Goal: Transaction & Acquisition: Purchase product/service

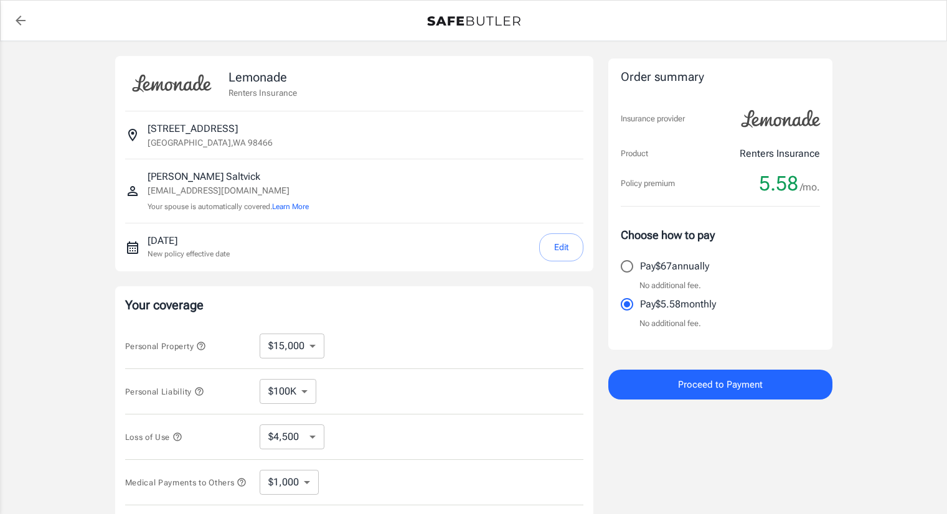
select select "15000"
select select "500"
click at [478, 359] on div "Personal Property $10,000 $15,000 $20,000 $25,000 $30,000 $40,000 $50,000 $100K…" at bounding box center [354, 346] width 458 height 45
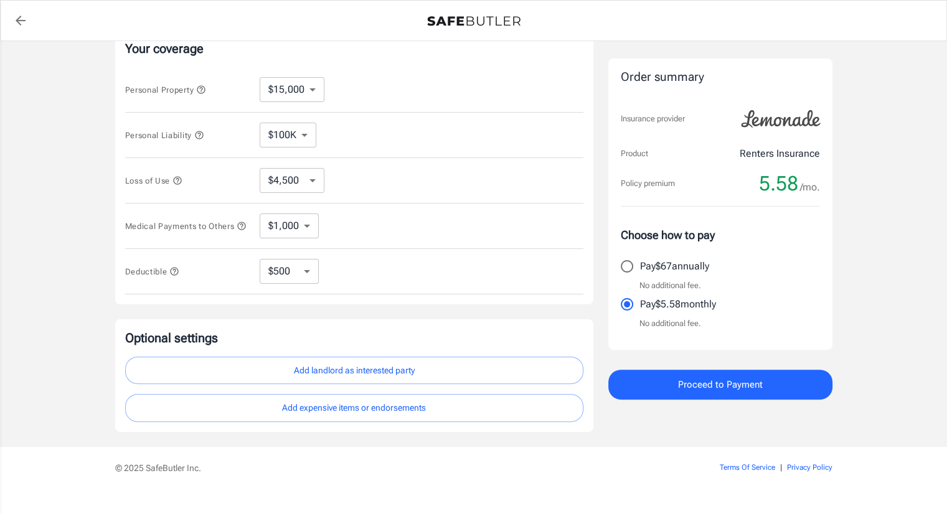
scroll to position [279, 0]
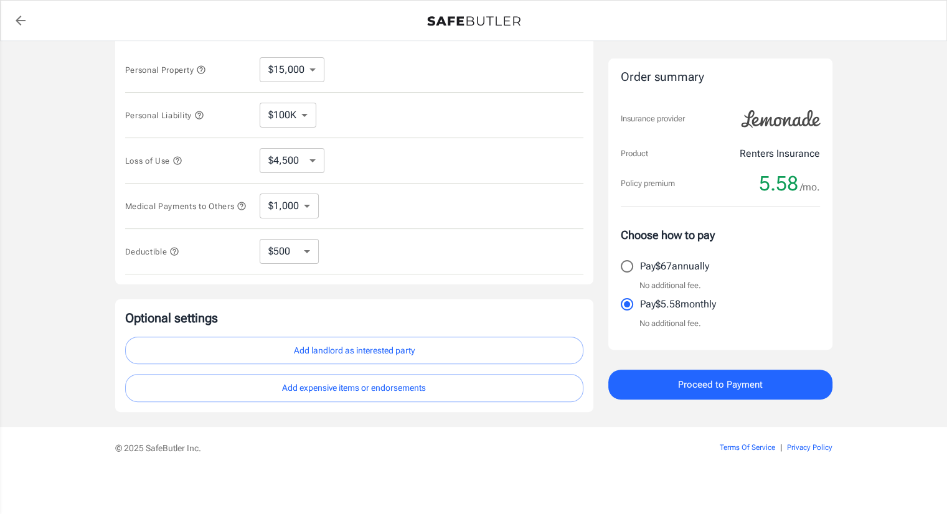
click at [394, 354] on button "Add landlord as interested party" at bounding box center [354, 351] width 458 height 28
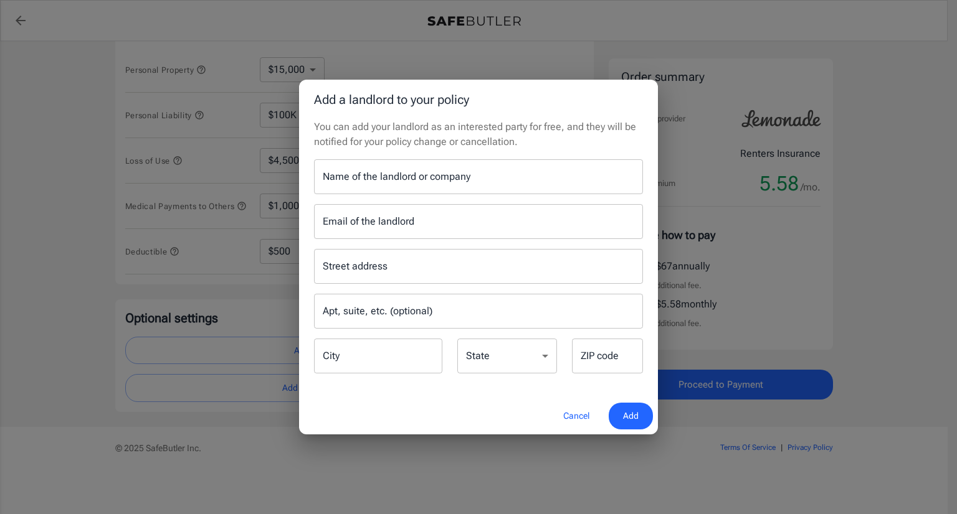
click at [415, 181] on div "Name of the landlord or company Name of the landlord or company" at bounding box center [478, 176] width 329 height 35
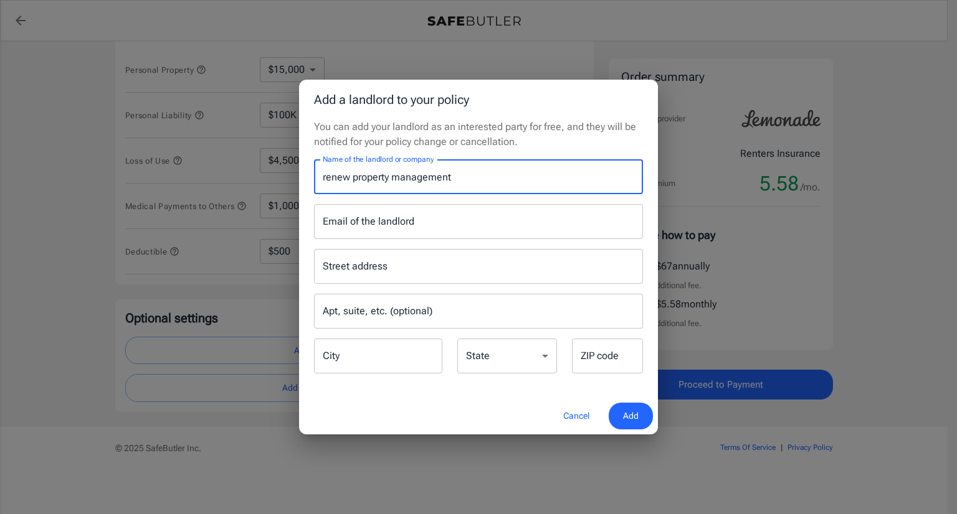
type input "renew property management"
click at [417, 227] on input "Email of the landlord" at bounding box center [478, 221] width 329 height 35
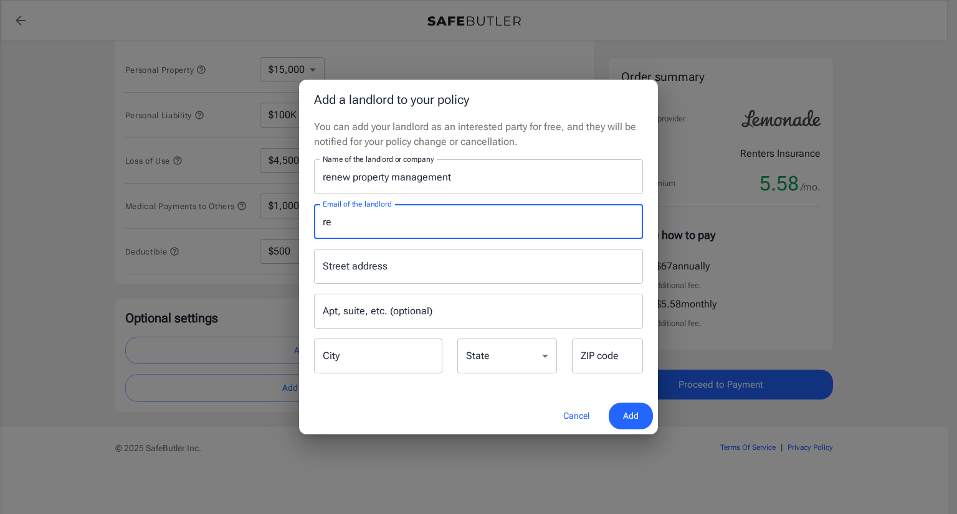
type input "r"
type input "frontdesk@renew-pm.com"
click at [400, 269] on input "Street address" at bounding box center [478, 267] width 318 height 24
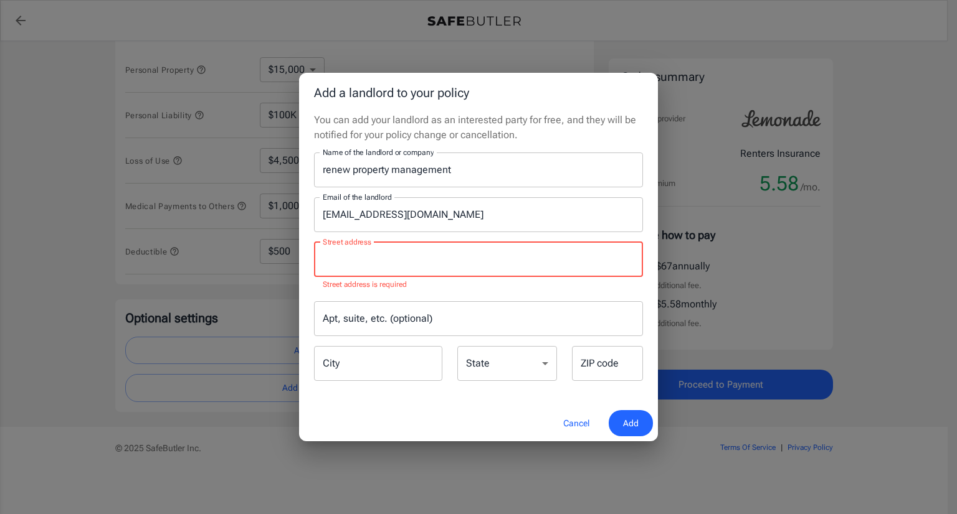
click at [371, 257] on input "Street address" at bounding box center [478, 260] width 318 height 24
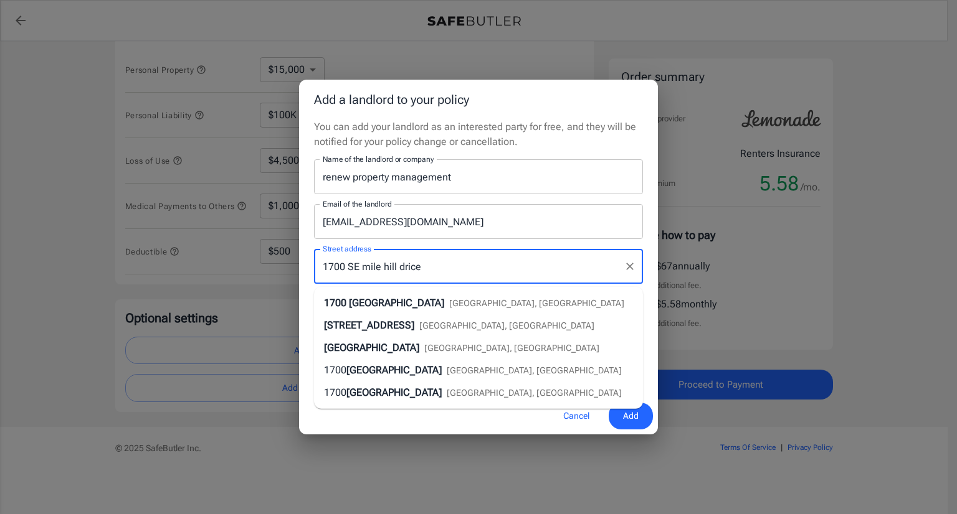
click at [508, 301] on span "Port Orchard, WA" at bounding box center [536, 303] width 175 height 10
type input "1700 Southeast Mile Hill Drive"
type input "Port Orchard"
select select "WA"
type input "98366"
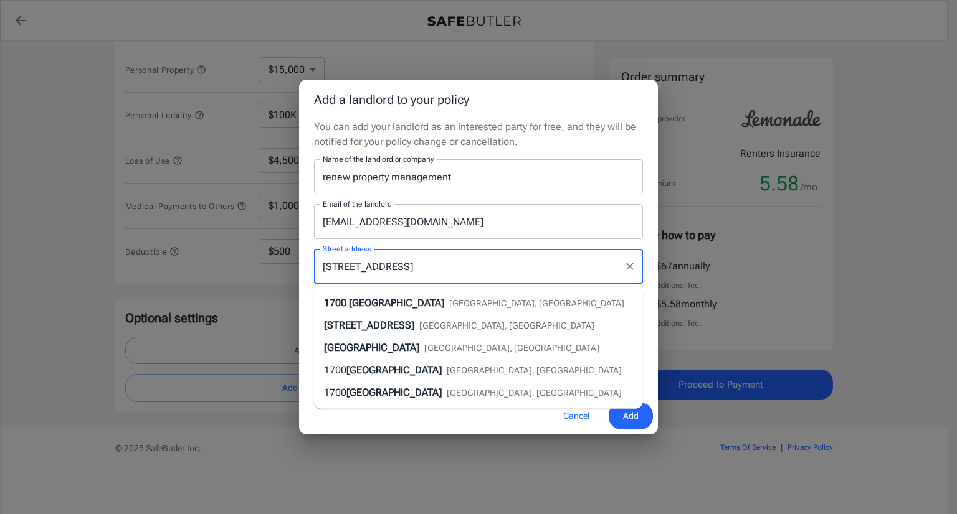
type input "1700 Southeast Mile Hill Drive"
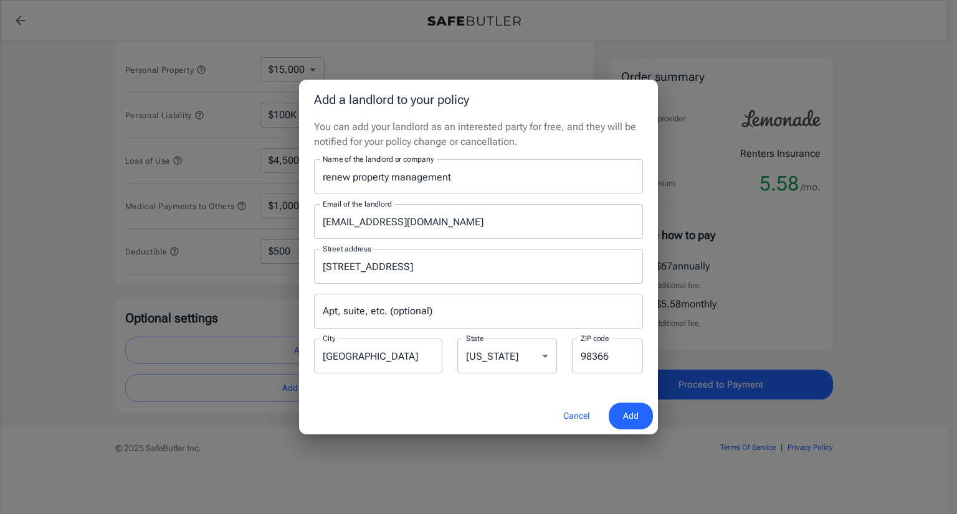
click at [630, 418] on span "Add" at bounding box center [631, 417] width 16 height 16
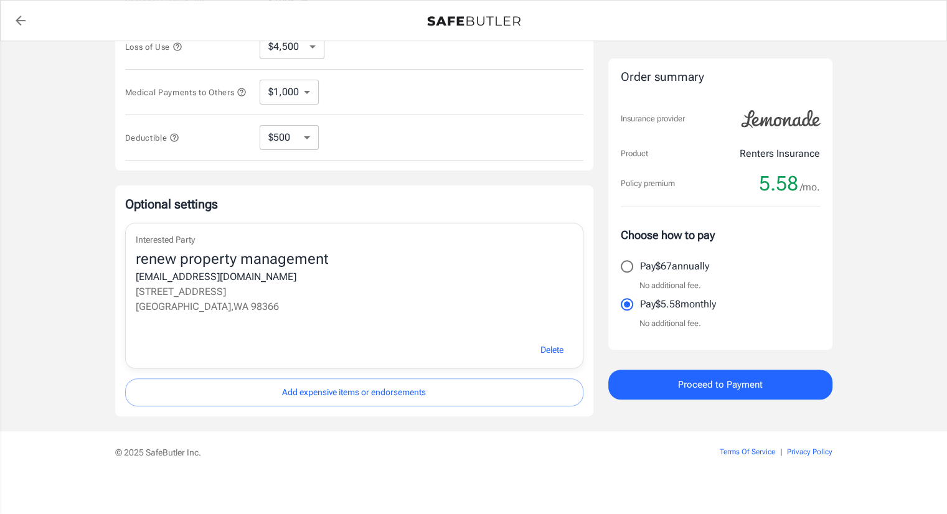
scroll to position [397, 0]
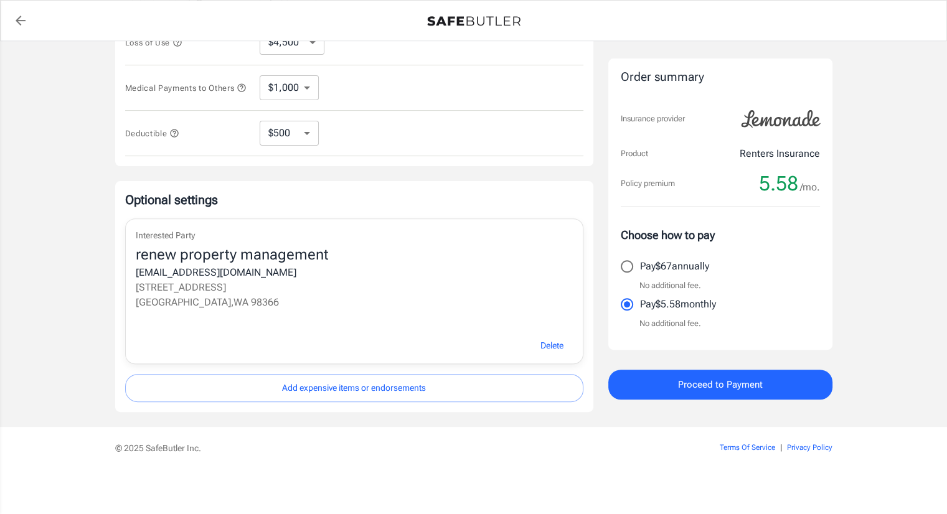
click at [515, 350] on div "Delete" at bounding box center [354, 346] width 457 height 37
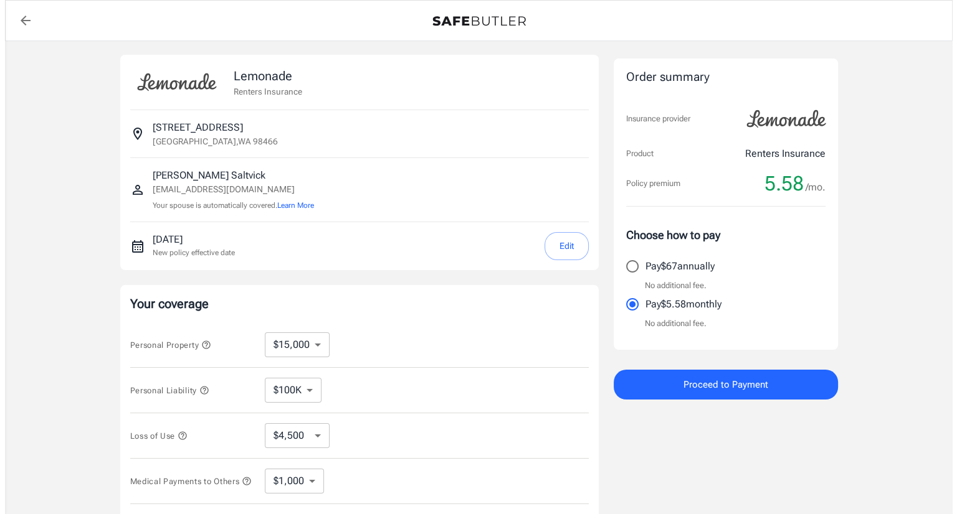
scroll to position [0, 0]
click at [668, 389] on button "Proceed to Payment" at bounding box center [720, 385] width 224 height 30
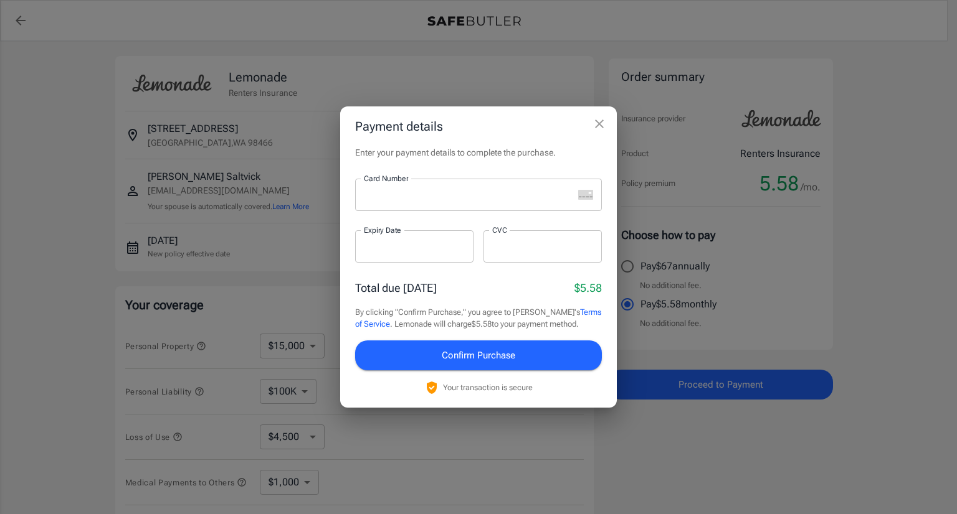
click at [404, 188] on div at bounding box center [464, 195] width 218 height 32
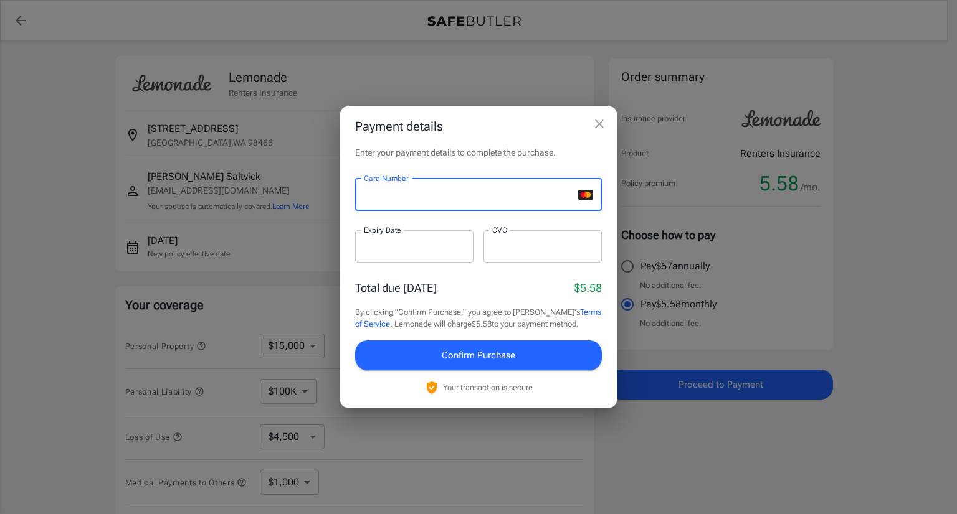
click at [376, 253] on div at bounding box center [414, 246] width 118 height 32
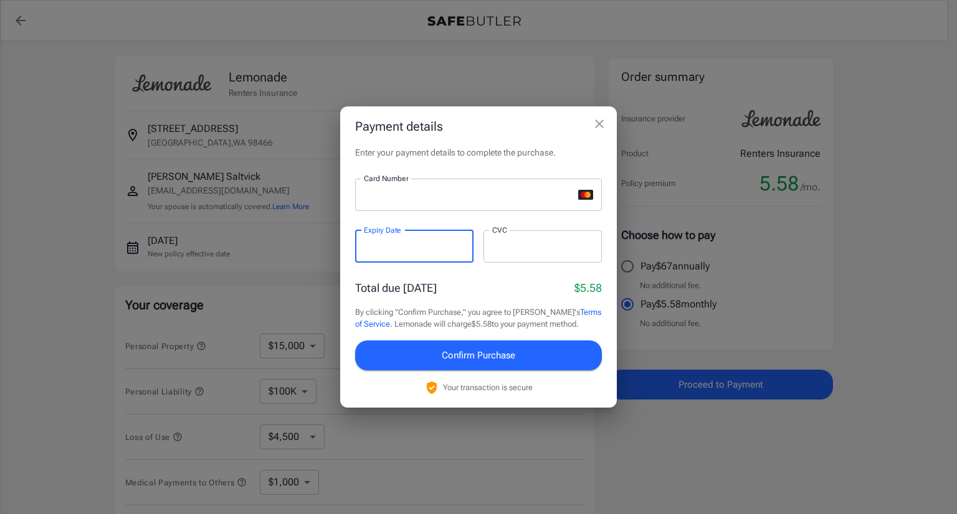
click at [499, 255] on div at bounding box center [542, 246] width 118 height 32
click at [441, 296] on div "Total due today $5.58" at bounding box center [478, 288] width 247 height 17
click at [574, 316] on link "Terms of Service" at bounding box center [478, 319] width 246 height 22
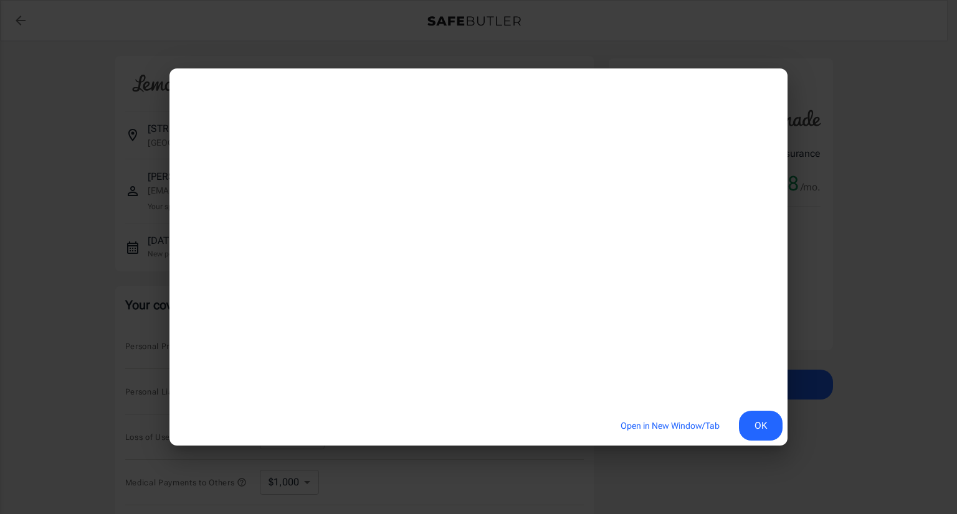
click at [757, 429] on button "OK" at bounding box center [761, 426] width 44 height 30
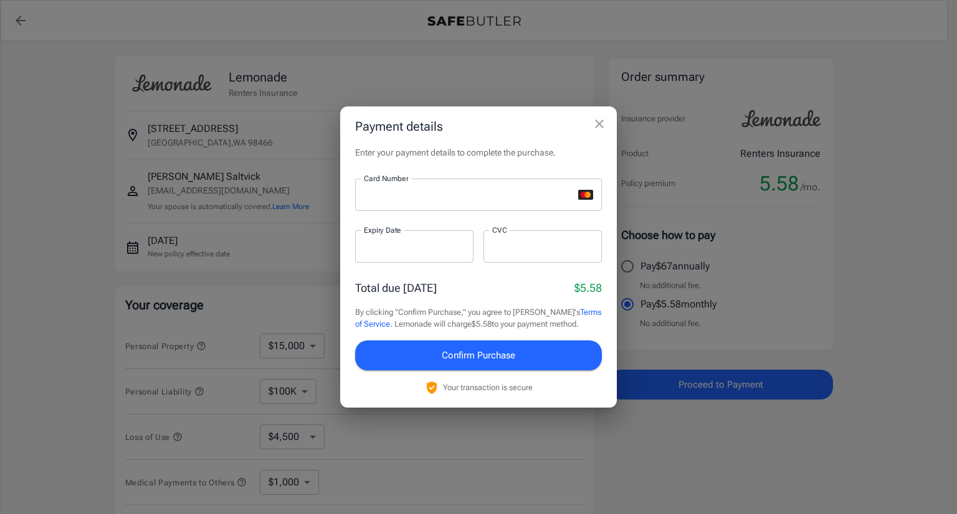
click at [498, 357] on span "Confirm Purchase" at bounding box center [478, 356] width 73 height 16
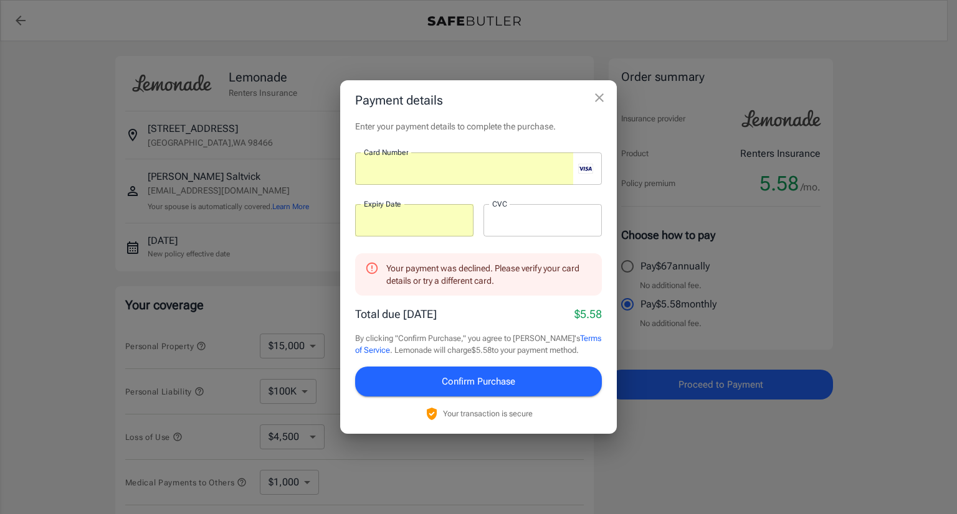
click at [501, 383] on span "Confirm Purchase" at bounding box center [478, 382] width 73 height 16
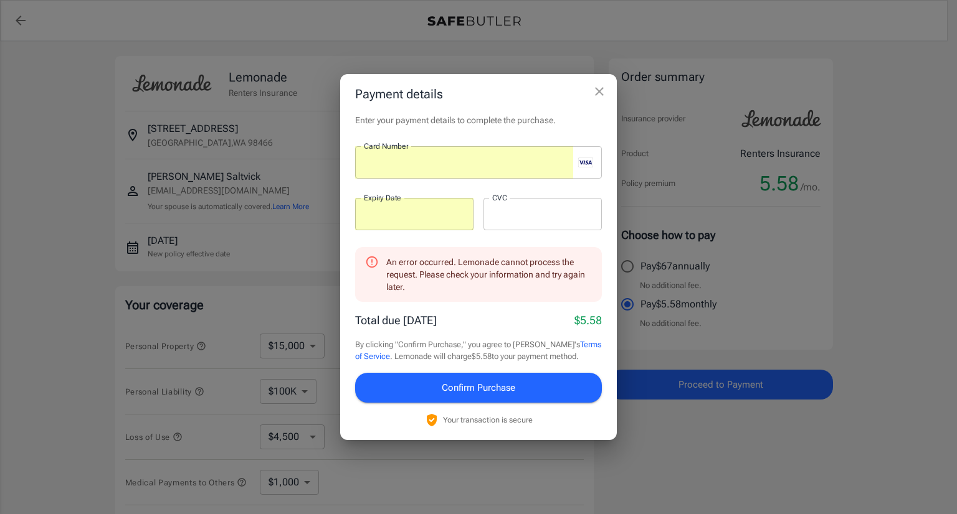
click at [539, 219] on iframe at bounding box center [542, 214] width 101 height 12
click at [498, 387] on span "Confirm Purchase" at bounding box center [478, 388] width 73 height 16
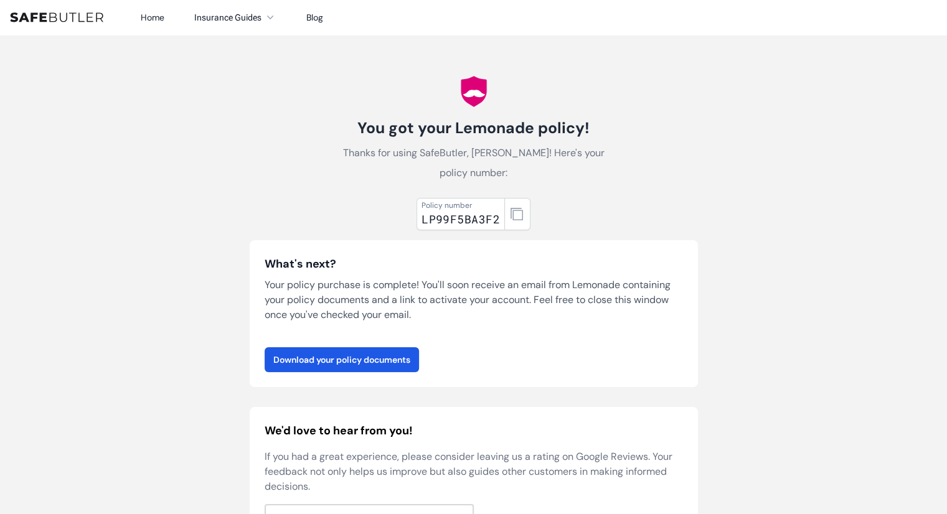
click at [527, 361] on div "What's next? Your policy purchase is complete! You'll soon receive an email fro…" at bounding box center [474, 313] width 448 height 147
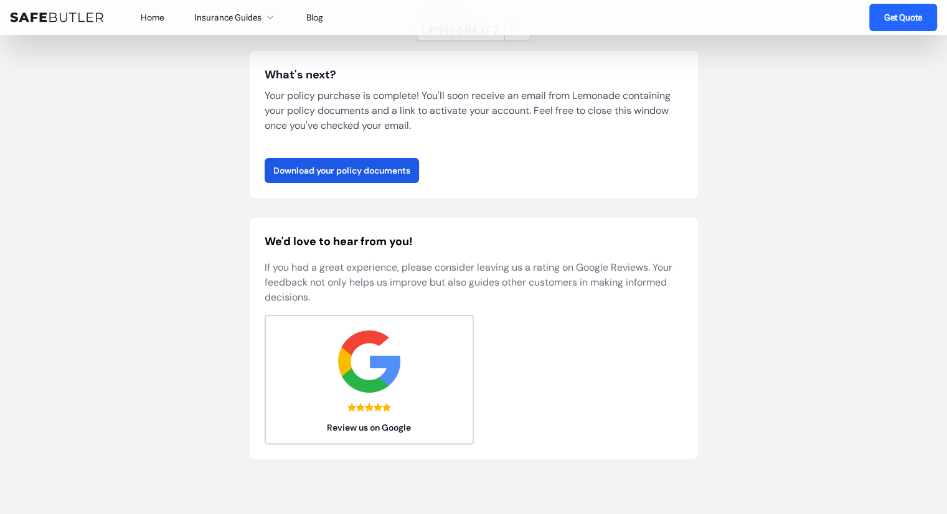
scroll to position [190, 0]
click at [356, 158] on link "Download your policy documents" at bounding box center [342, 170] width 154 height 25
